Goal: Information Seeking & Learning: Learn about a topic

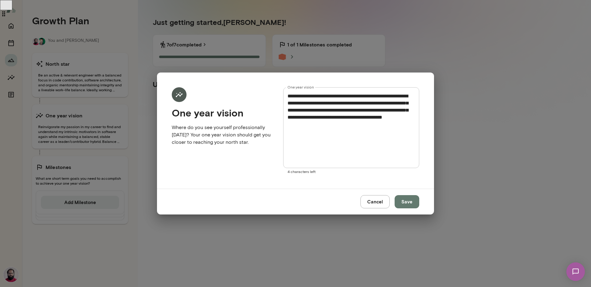
click at [369, 203] on button "Cancel" at bounding box center [374, 201] width 29 height 13
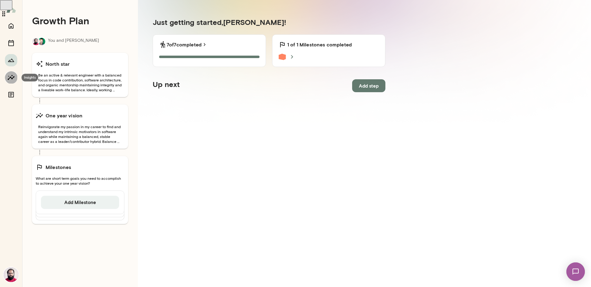
click at [10, 82] on button "Insights" at bounding box center [11, 77] width 12 height 12
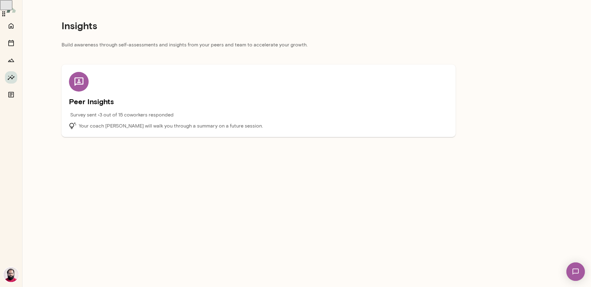
click at [197, 96] on div "Peer Insights Survey sent • 3 out of 15 coworkers responded Your coach [PERSON_…" at bounding box center [258, 101] width 379 height 58
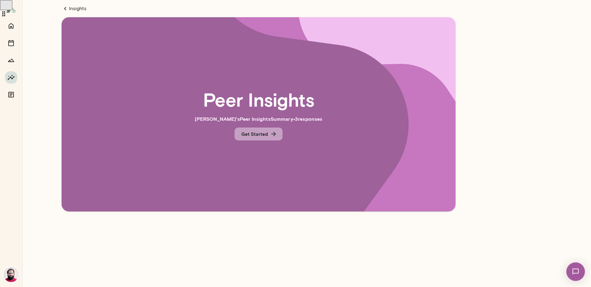
click at [267, 137] on button "Get Started" at bounding box center [258, 134] width 48 height 13
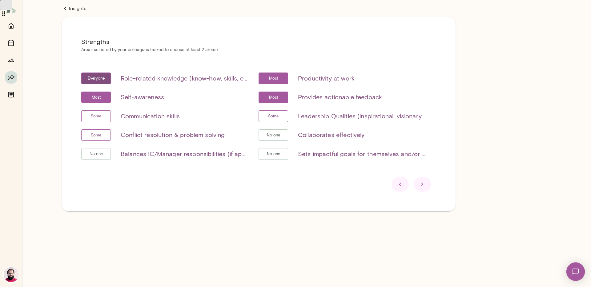
click at [422, 189] on div at bounding box center [421, 184] width 17 height 15
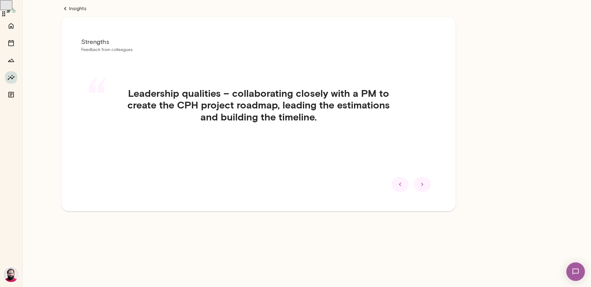
click at [397, 185] on icon at bounding box center [399, 184] width 7 height 7
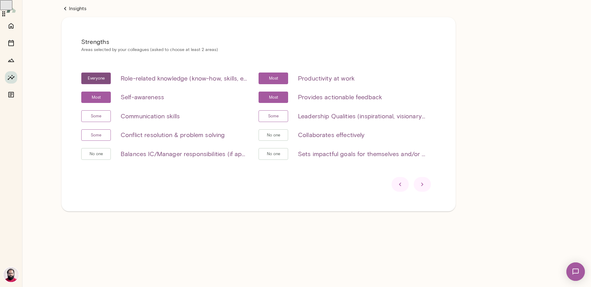
click at [305, 150] on h6 "Sets impactful goals for themselves and/or their team" at bounding box center [362, 154] width 128 height 10
click at [425, 184] on icon at bounding box center [421, 184] width 7 height 7
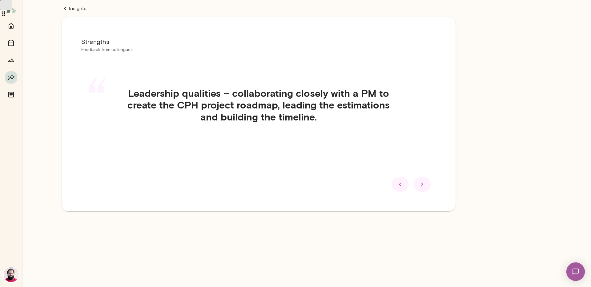
click at [423, 189] on div at bounding box center [421, 184] width 17 height 15
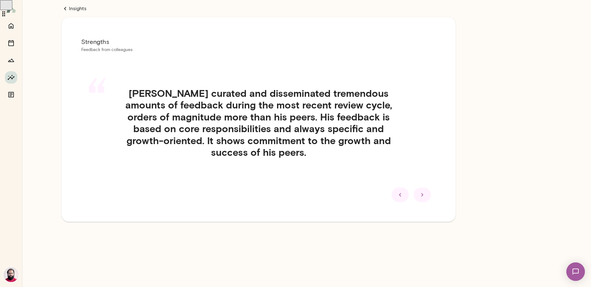
click at [423, 189] on div at bounding box center [421, 195] width 17 height 15
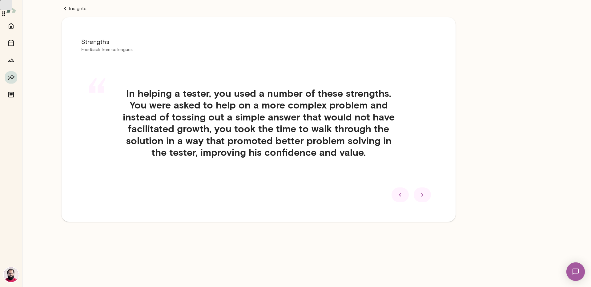
click at [424, 192] on icon at bounding box center [421, 194] width 7 height 7
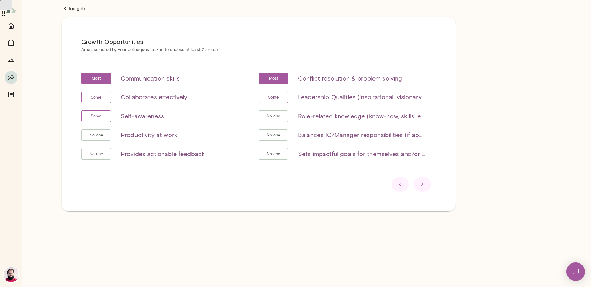
click at [425, 186] on icon at bounding box center [421, 184] width 7 height 7
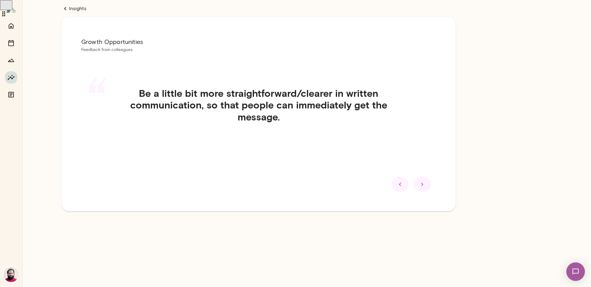
click at [441, 191] on div "Growth Opportunities Feedback from colleagues “ Be a little bit more straightfo…" at bounding box center [259, 114] width 394 height 194
click at [424, 181] on div at bounding box center [421, 184] width 17 height 15
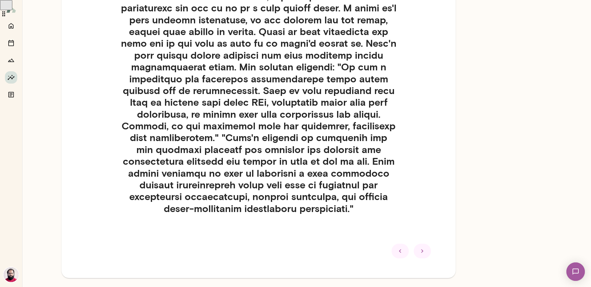
scroll to position [122, 0]
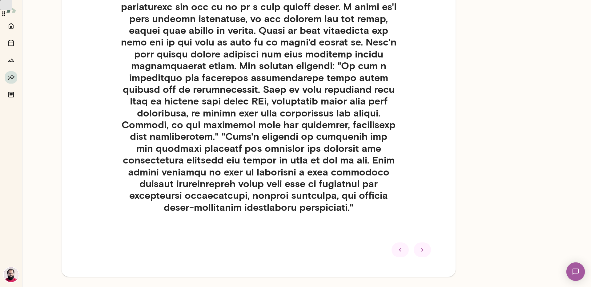
click at [421, 256] on div at bounding box center [421, 250] width 17 height 15
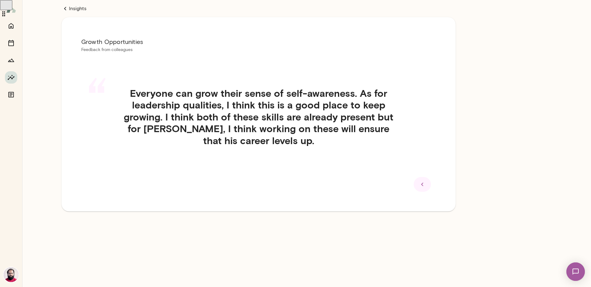
scroll to position [0, 0]
click at [423, 188] on icon at bounding box center [421, 184] width 7 height 7
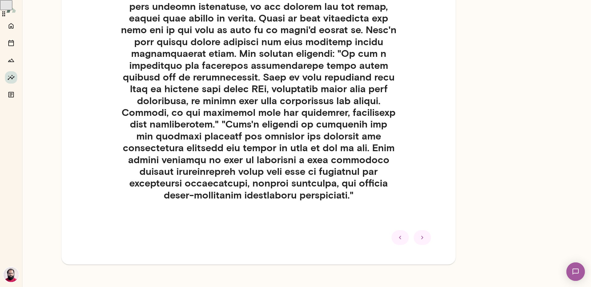
scroll to position [141, 0]
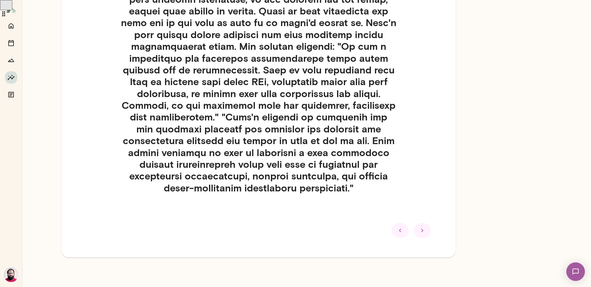
click at [417, 229] on div at bounding box center [421, 230] width 17 height 15
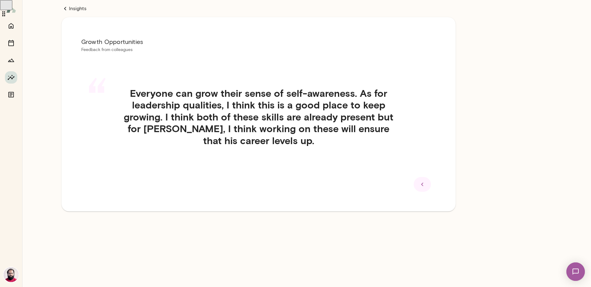
click at [427, 189] on div at bounding box center [421, 184] width 17 height 15
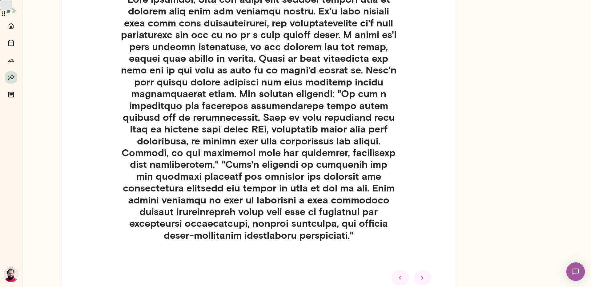
scroll to position [84, 0]
